Goal: Use online tool/utility: Utilize a website feature to perform a specific function

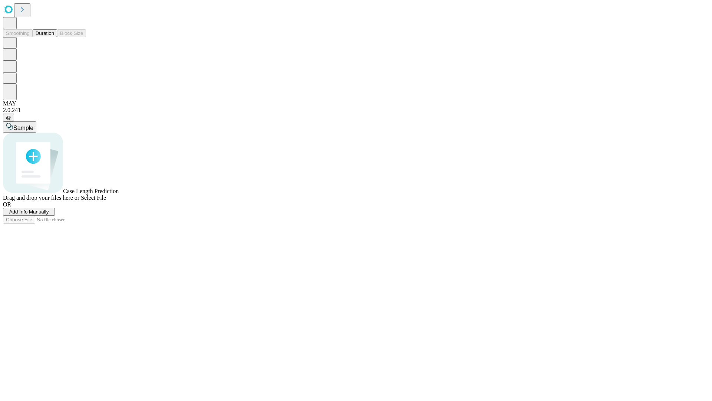
click at [54, 37] on button "Duration" at bounding box center [45, 33] width 24 height 8
click at [49, 214] on span "Add Info Manually" at bounding box center [29, 212] width 40 height 6
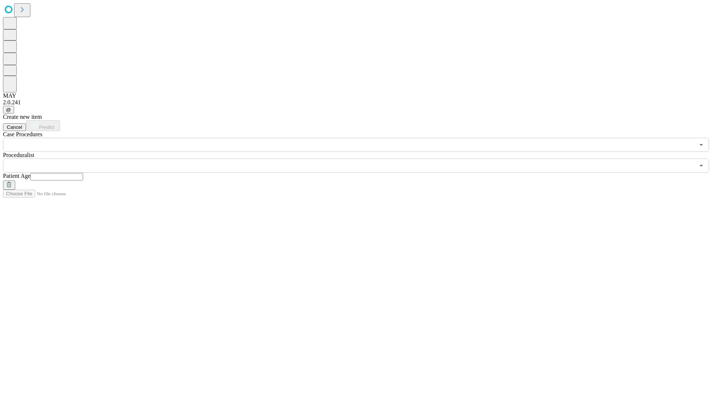
click at [83, 173] on input "text" at bounding box center [56, 176] width 53 height 7
type input "**"
click at [361, 158] on input "text" at bounding box center [349, 165] width 692 height 14
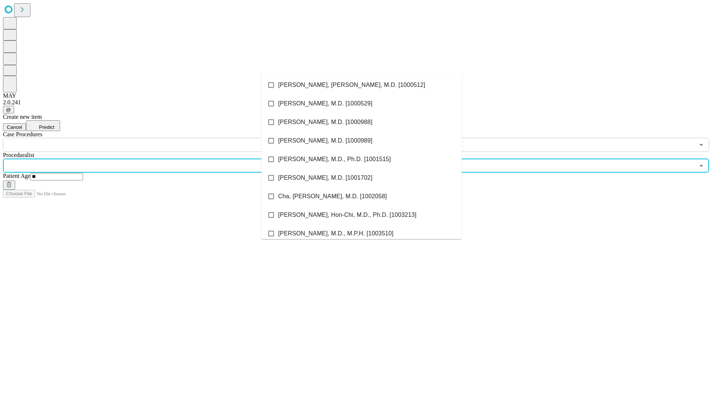
click at [362, 85] on li "[PERSON_NAME], [PERSON_NAME], M.D. [1000512]" at bounding box center [362, 85] width 200 height 19
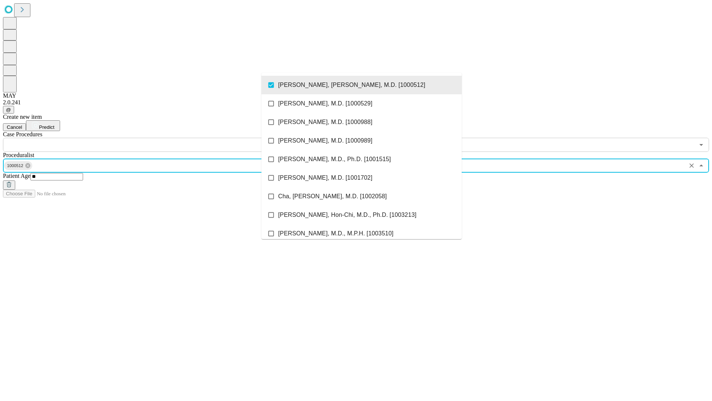
click at [156, 138] on input "text" at bounding box center [349, 145] width 692 height 14
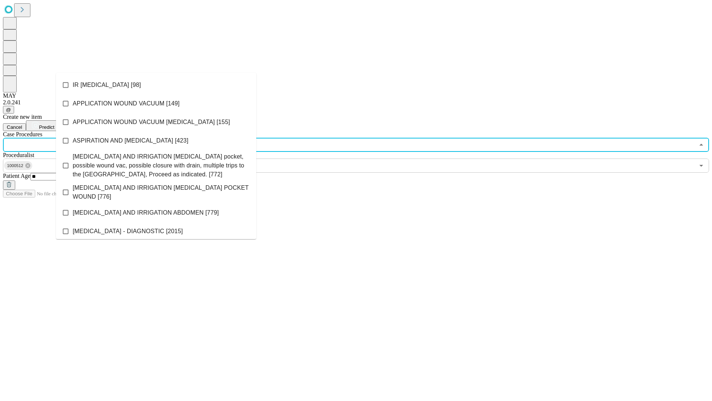
click at [156, 85] on li "IR [MEDICAL_DATA] [98]" at bounding box center [156, 85] width 200 height 19
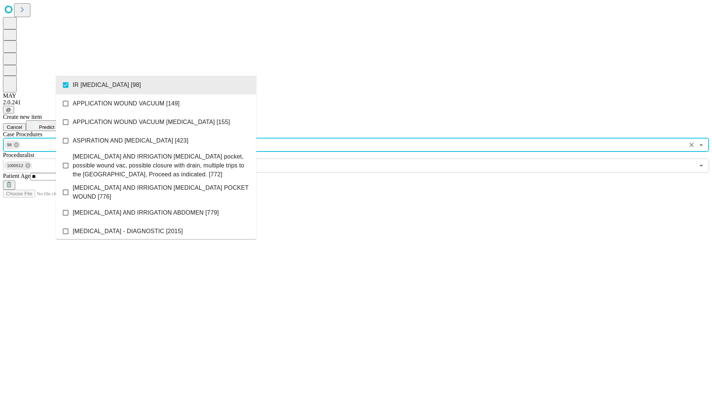
click at [54, 124] on span "Predict" at bounding box center [46, 127] width 15 height 6
